Goal: Contribute content: Contribute content

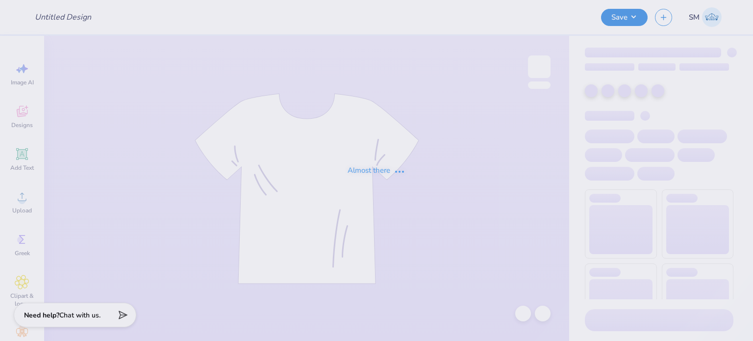
type input "set 1 shorts"
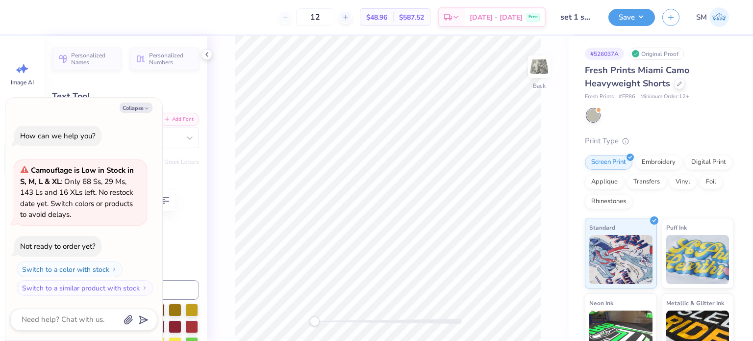
scroll to position [8, 1]
drag, startPoint x: 316, startPoint y: 322, endPoint x: 345, endPoint y: 325, distance: 29.1
click at [343, 325] on div "Accessibility label" at bounding box center [338, 321] width 10 height 10
type textarea "x"
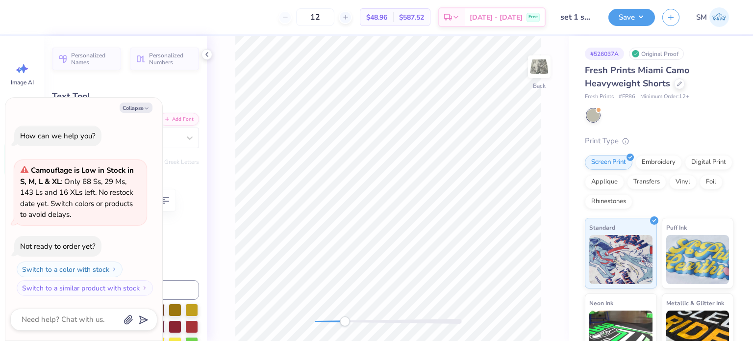
type textarea "Founded in 199"
type textarea "x"
type textarea "Founded in 19"
type textarea "x"
type textarea "Founded in 199"
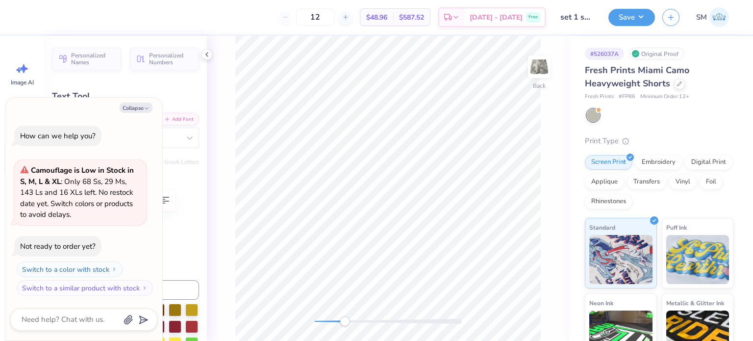
type textarea "x"
type textarea "Founded in 19"
type textarea "x"
type textarea "Founded in 189"
type textarea "x"
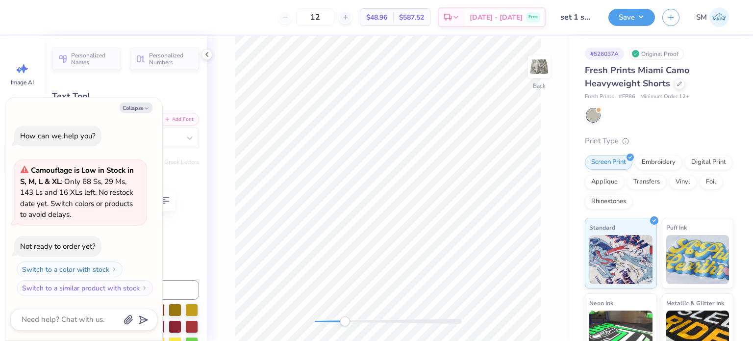
type textarea "Founded in [DATE]"
drag, startPoint x: 633, startPoint y: 15, endPoint x: 631, endPoint y: 21, distance: 6.7
click at [634, 15] on button "Save" at bounding box center [631, 15] width 47 height 17
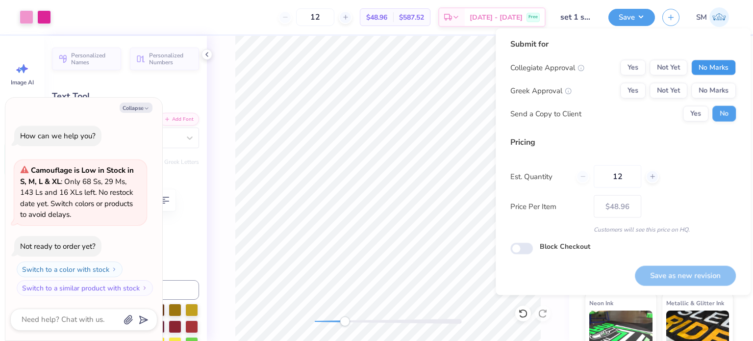
click at [716, 71] on button "No Marks" at bounding box center [713, 68] width 45 height 16
drag, startPoint x: 640, startPoint y: 82, endPoint x: 641, endPoint y: 88, distance: 6.0
click at [640, 84] on div "Collegiate Approval Yes Not Yet No Marks Greek Approval Yes Not Yet No Marks Se…" at bounding box center [622, 91] width 225 height 62
drag, startPoint x: 637, startPoint y: 88, endPoint x: 664, endPoint y: 124, distance: 44.1
click at [637, 88] on button "Yes" at bounding box center [632, 91] width 25 height 16
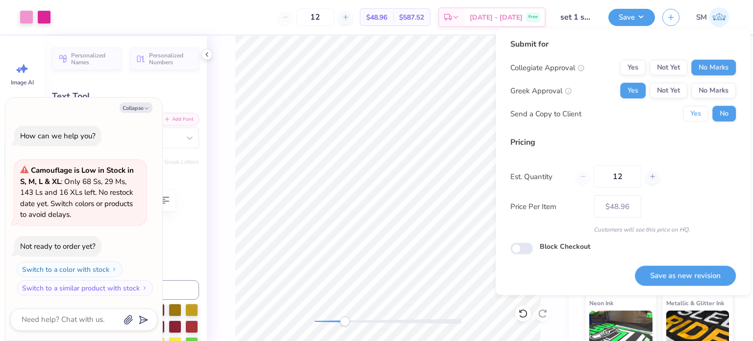
click at [694, 119] on button "Yes" at bounding box center [695, 114] width 25 height 16
click at [680, 282] on button "Save as new revision" at bounding box center [685, 275] width 101 height 20
type textarea "x"
type input "– –"
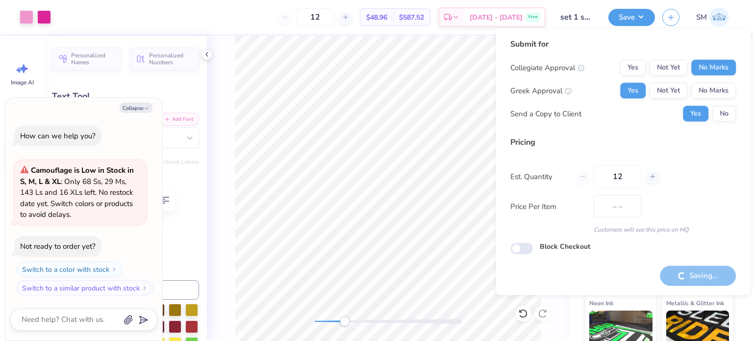
type textarea "x"
type input "$48.96"
click at [149, 108] on icon "button" at bounding box center [147, 108] width 6 height 6
type textarea "x"
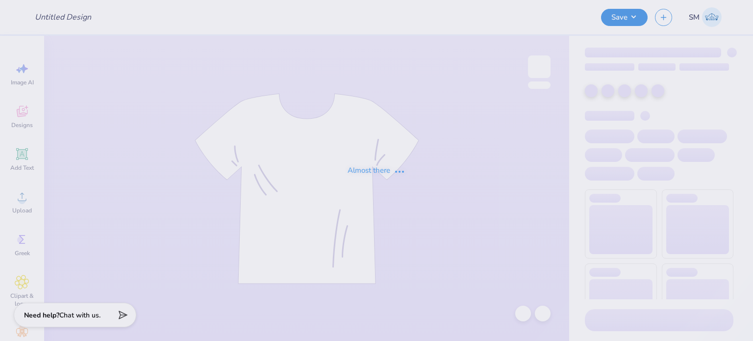
type input "Michigan State Vs. UM gameday set"
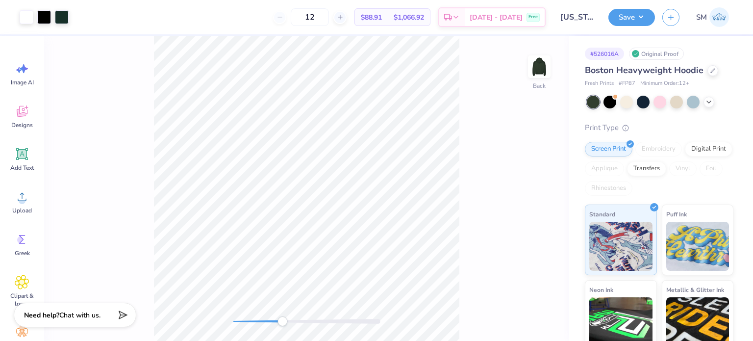
click at [282, 315] on div "Back" at bounding box center [306, 188] width 525 height 305
click at [20, 158] on icon at bounding box center [22, 154] width 15 height 15
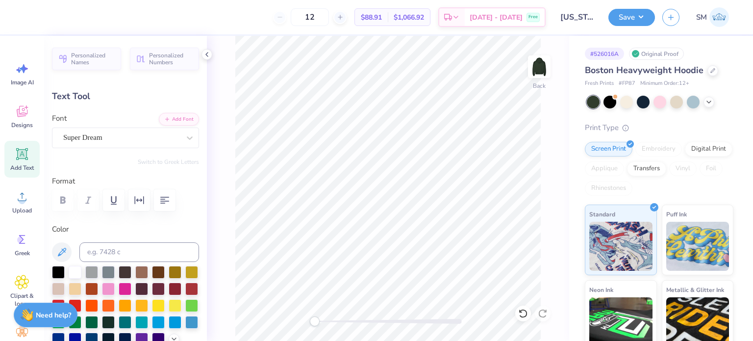
scroll to position [8, 1]
type textarea "™"
click at [365, 314] on div "Back" at bounding box center [388, 188] width 362 height 305
type input "2.45"
type input "1.30"
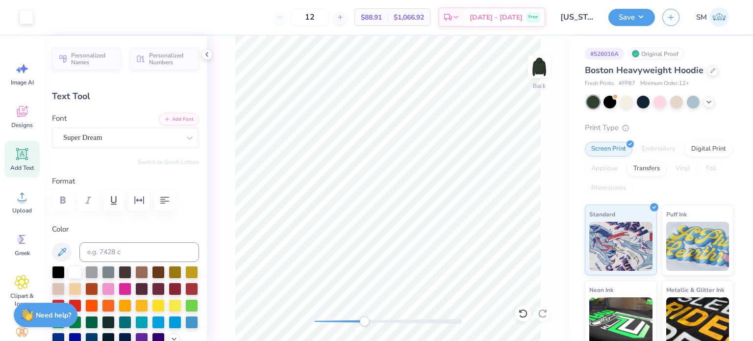
type input "2.00"
click at [61, 271] on div at bounding box center [58, 271] width 13 height 13
click at [98, 138] on div "Super Dream" at bounding box center [121, 137] width 119 height 15
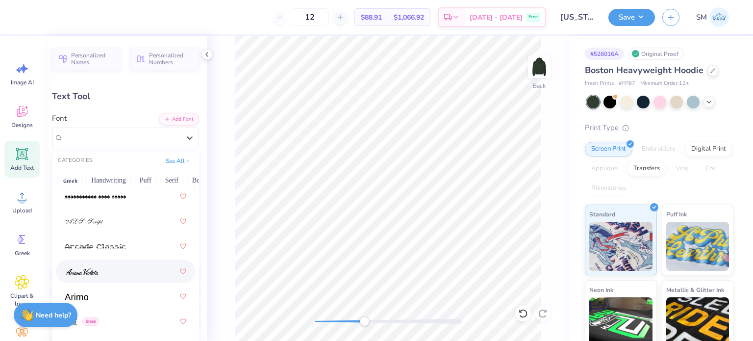
scroll to position [469, 0]
click at [96, 298] on div at bounding box center [126, 296] width 122 height 18
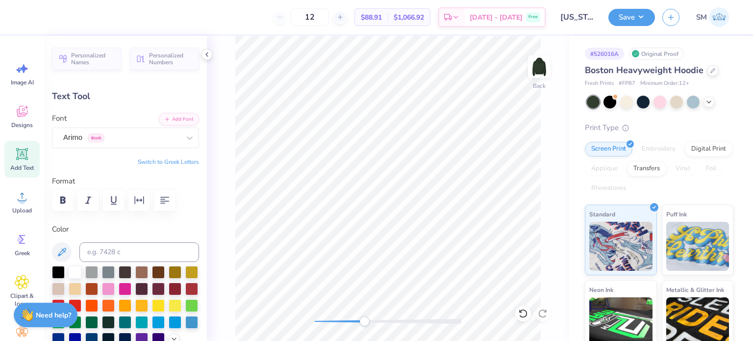
type input "-27.4"
type input "0.28"
type input "0.21"
type input "2.43"
type input "0.0"
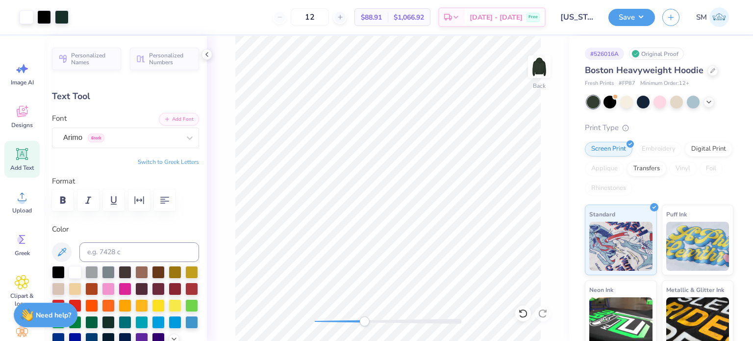
click at [27, 146] on div "Add Text" at bounding box center [21, 159] width 35 height 37
type input "7.05"
type input "2.04"
type input "5.73"
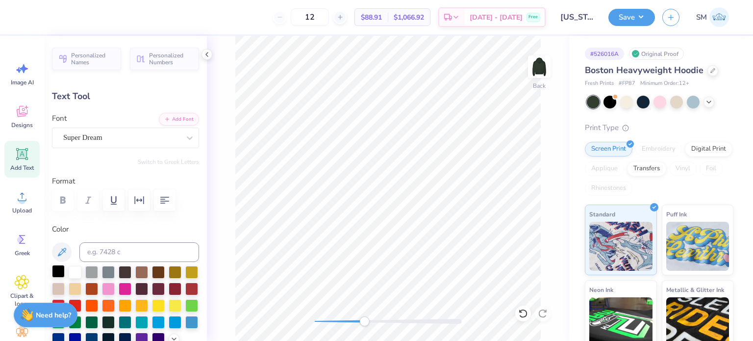
type textarea "®"
click at [58, 270] on div at bounding box center [58, 271] width 13 height 13
click at [114, 137] on div "Super Dream" at bounding box center [121, 137] width 119 height 15
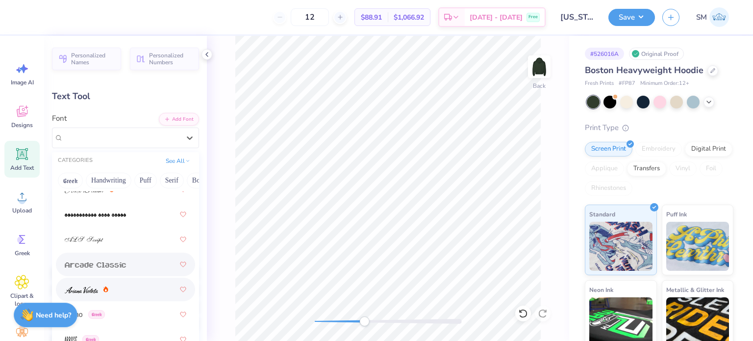
scroll to position [450, 0]
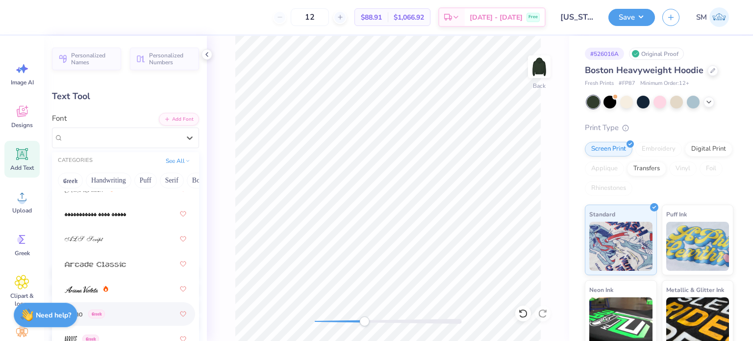
click at [110, 313] on div "Arimo Greek" at bounding box center [126, 314] width 122 height 18
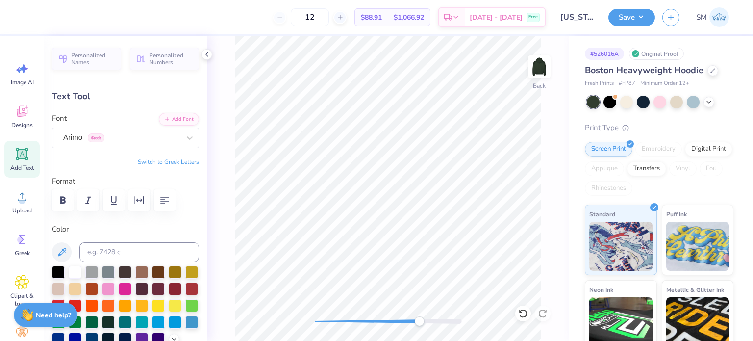
click at [419, 313] on div "Back" at bounding box center [388, 188] width 362 height 305
type input "10.40"
type input "0.12"
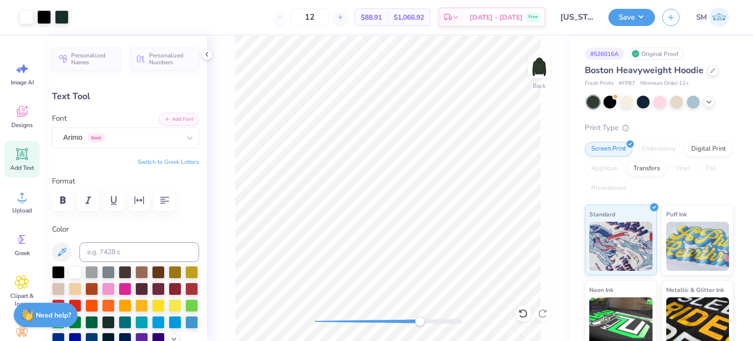
type input "10.57"
click at [333, 315] on div "Back" at bounding box center [388, 188] width 362 height 305
drag, startPoint x: 334, startPoint y: 322, endPoint x: 325, endPoint y: 323, distance: 8.9
click at [325, 323] on div "Accessibility label" at bounding box center [326, 321] width 10 height 10
click at [622, 20] on button "Save" at bounding box center [631, 15] width 47 height 17
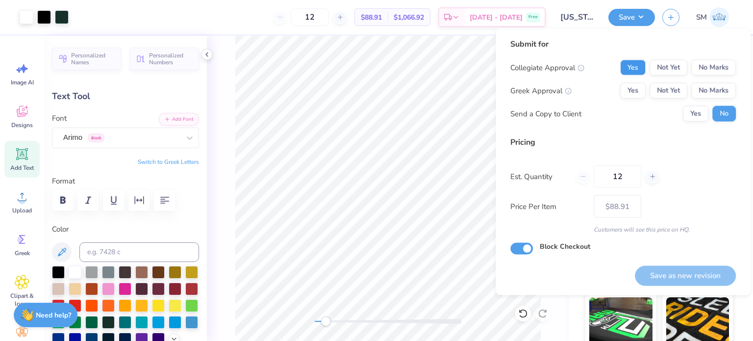
click at [631, 66] on button "Yes" at bounding box center [632, 68] width 25 height 16
drag, startPoint x: 628, startPoint y: 88, endPoint x: 650, endPoint y: 99, distance: 25.0
click at [628, 89] on button "Yes" at bounding box center [632, 91] width 25 height 16
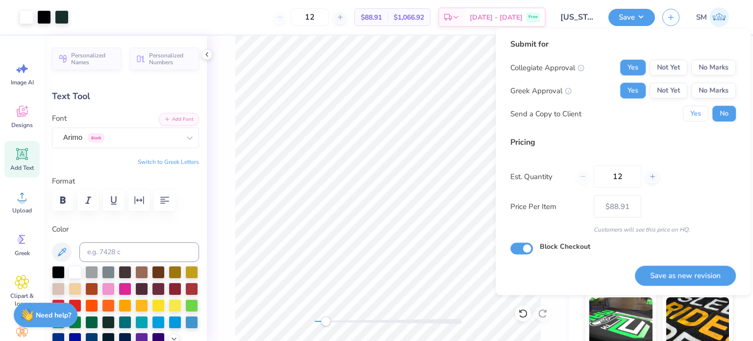
drag, startPoint x: 692, startPoint y: 109, endPoint x: 690, endPoint y: 177, distance: 67.7
click at [692, 110] on button "Yes" at bounding box center [695, 114] width 25 height 16
click at [697, 276] on button "Save as new revision" at bounding box center [685, 275] width 101 height 20
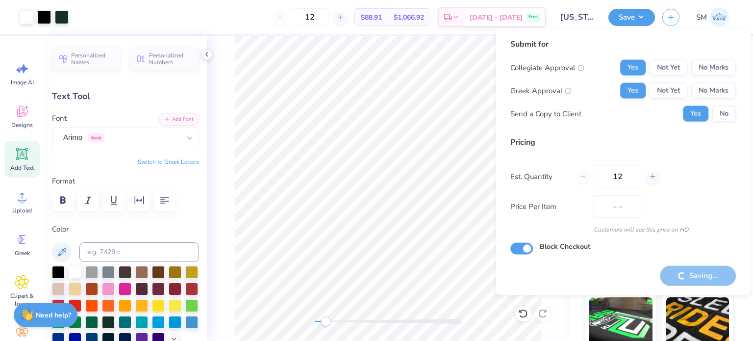
type input "$88.91"
drag, startPoint x: 376, startPoint y: 317, endPoint x: 367, endPoint y: 316, distance: 9.9
click at [374, 317] on div "Accessibility label" at bounding box center [377, 321] width 10 height 10
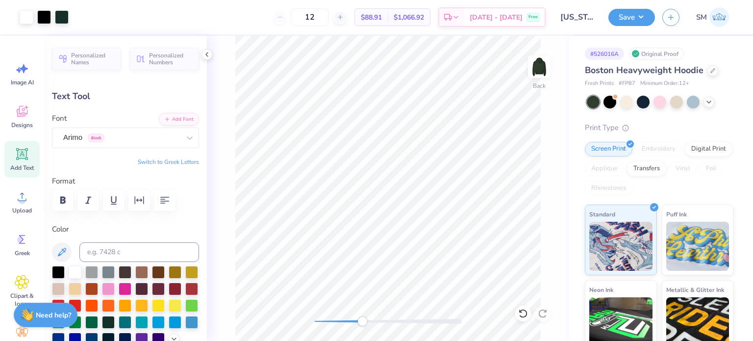
click at [319, 326] on div "Back" at bounding box center [388, 188] width 362 height 305
click at [634, 19] on button "Save" at bounding box center [631, 15] width 47 height 17
